Goal: Information Seeking & Learning: Learn about a topic

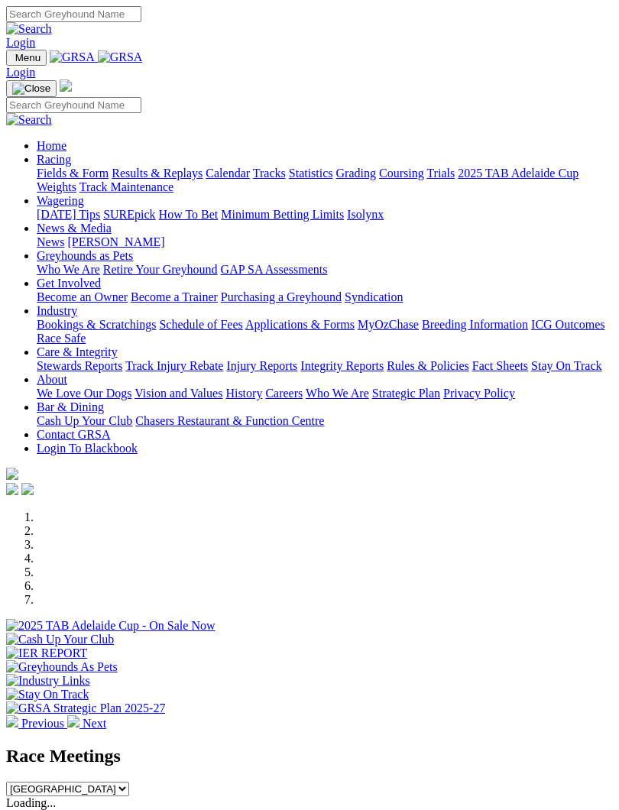
select select "TAS"
click at [129, 782] on select "South Australia New South Wales Northern Territory Queensland Tasmania Victoria…" at bounding box center [67, 789] width 123 height 15
select select "TAS"
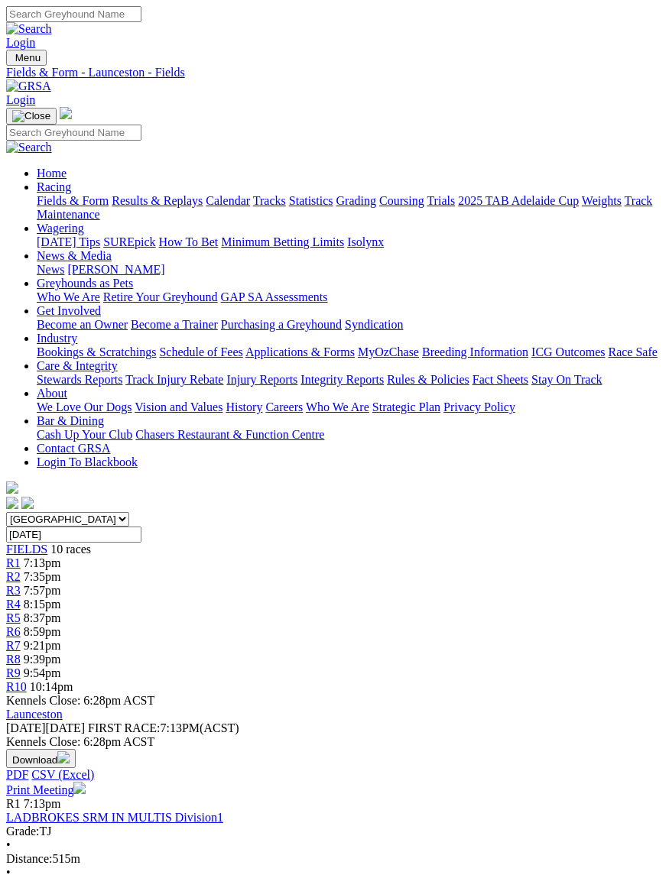
click at [141, 526] on input "Monday, 29 Sep 2025" at bounding box center [73, 534] width 135 height 16
type input "[DATE]"
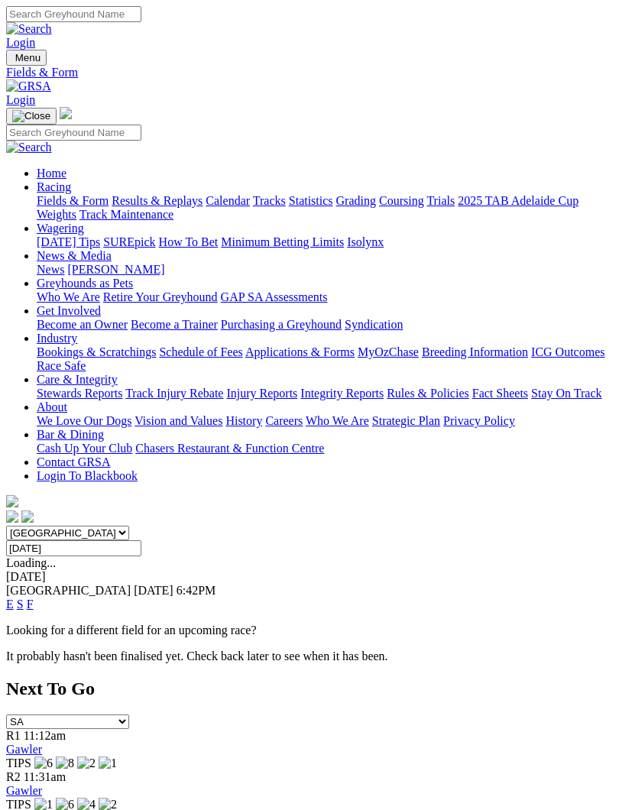
click at [34, 598] on link "F" at bounding box center [30, 604] width 7 height 13
click at [604, 598] on div "E S F" at bounding box center [309, 605] width 607 height 14
click at [34, 598] on link "F" at bounding box center [30, 604] width 7 height 13
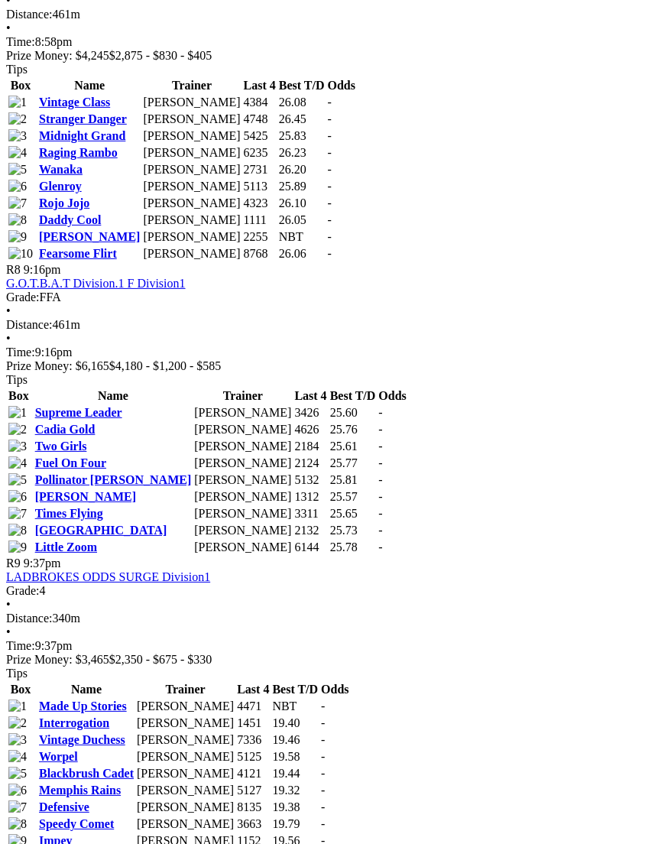
scroll to position [2721, 0]
